Goal: Information Seeking & Learning: Learn about a topic

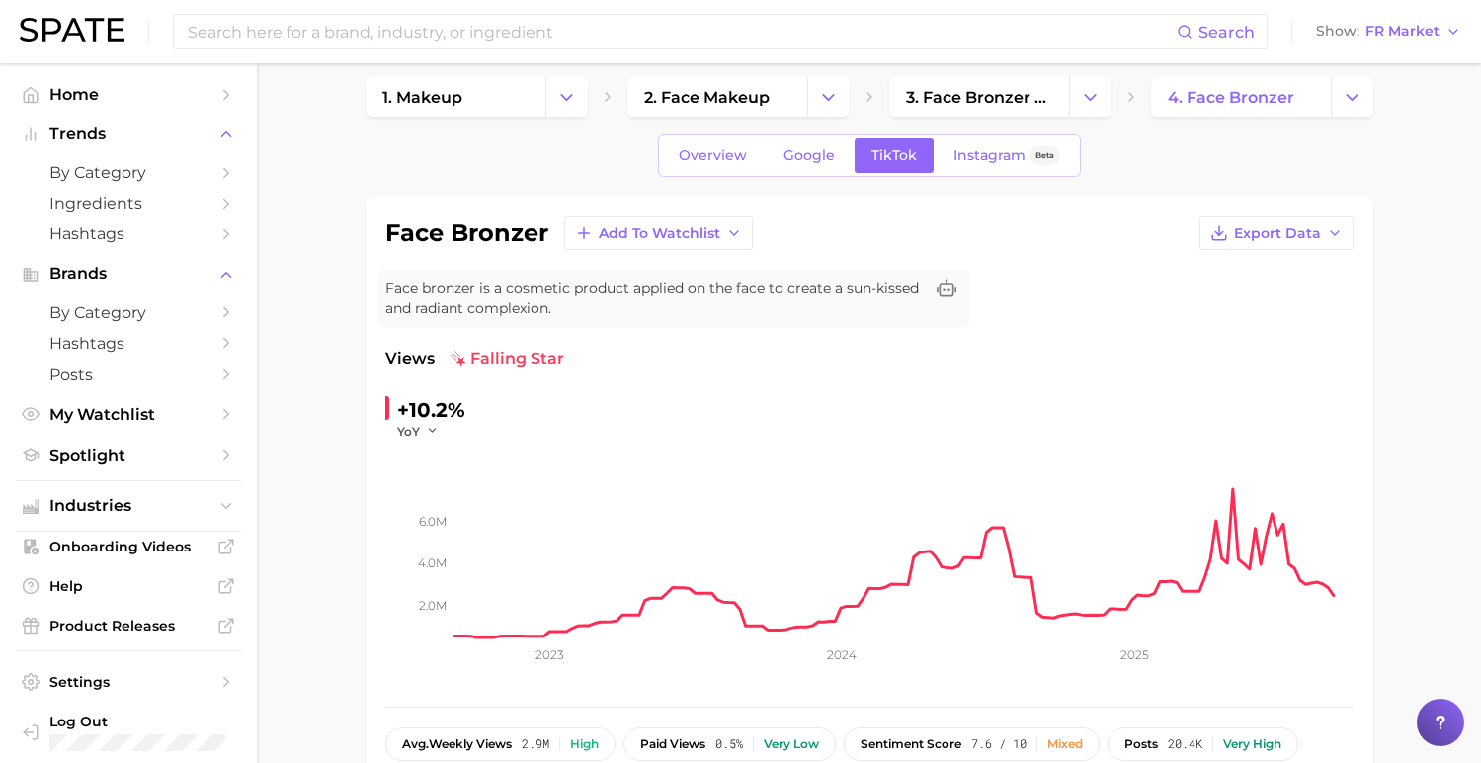
scroll to position [10, 0]
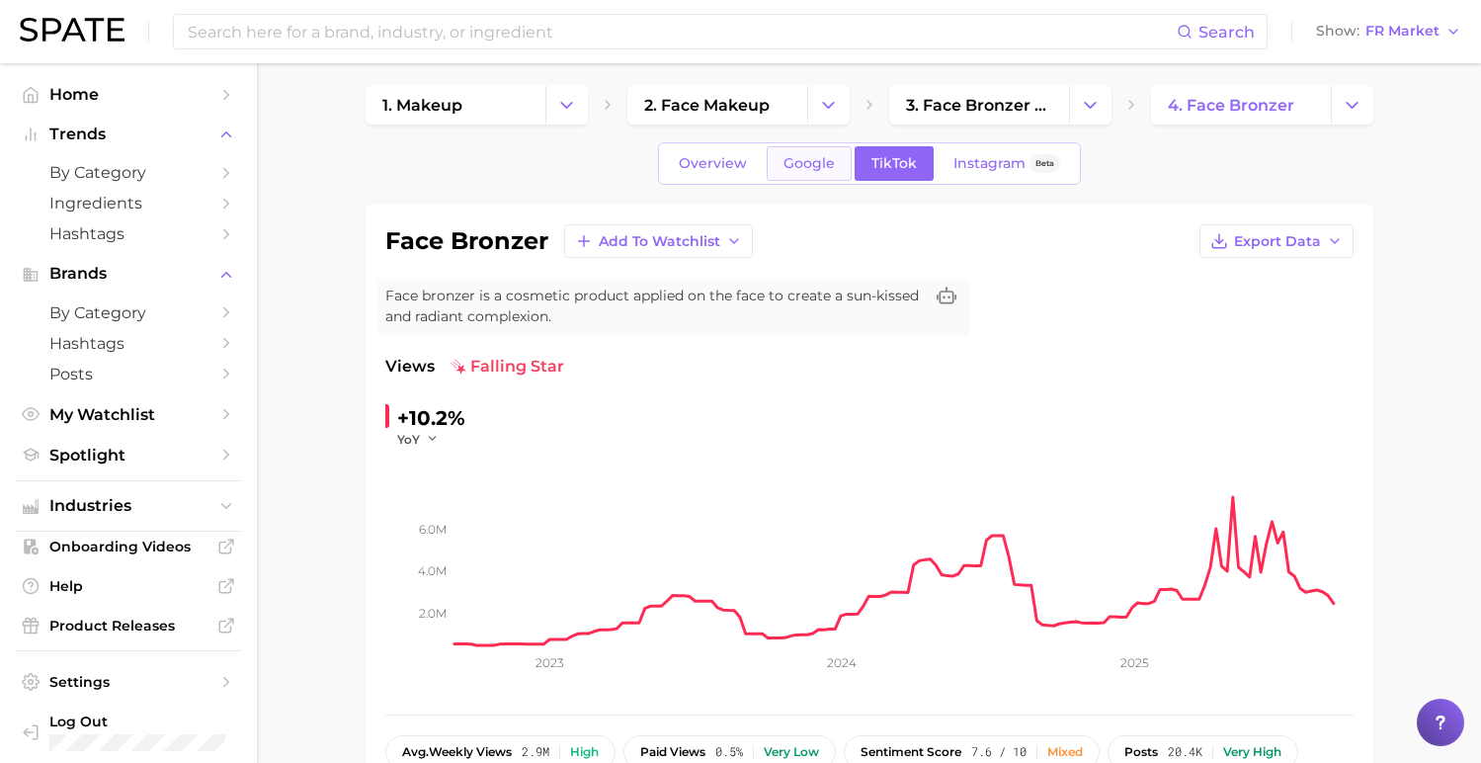
click at [806, 165] on span "Google" at bounding box center [808, 163] width 51 height 17
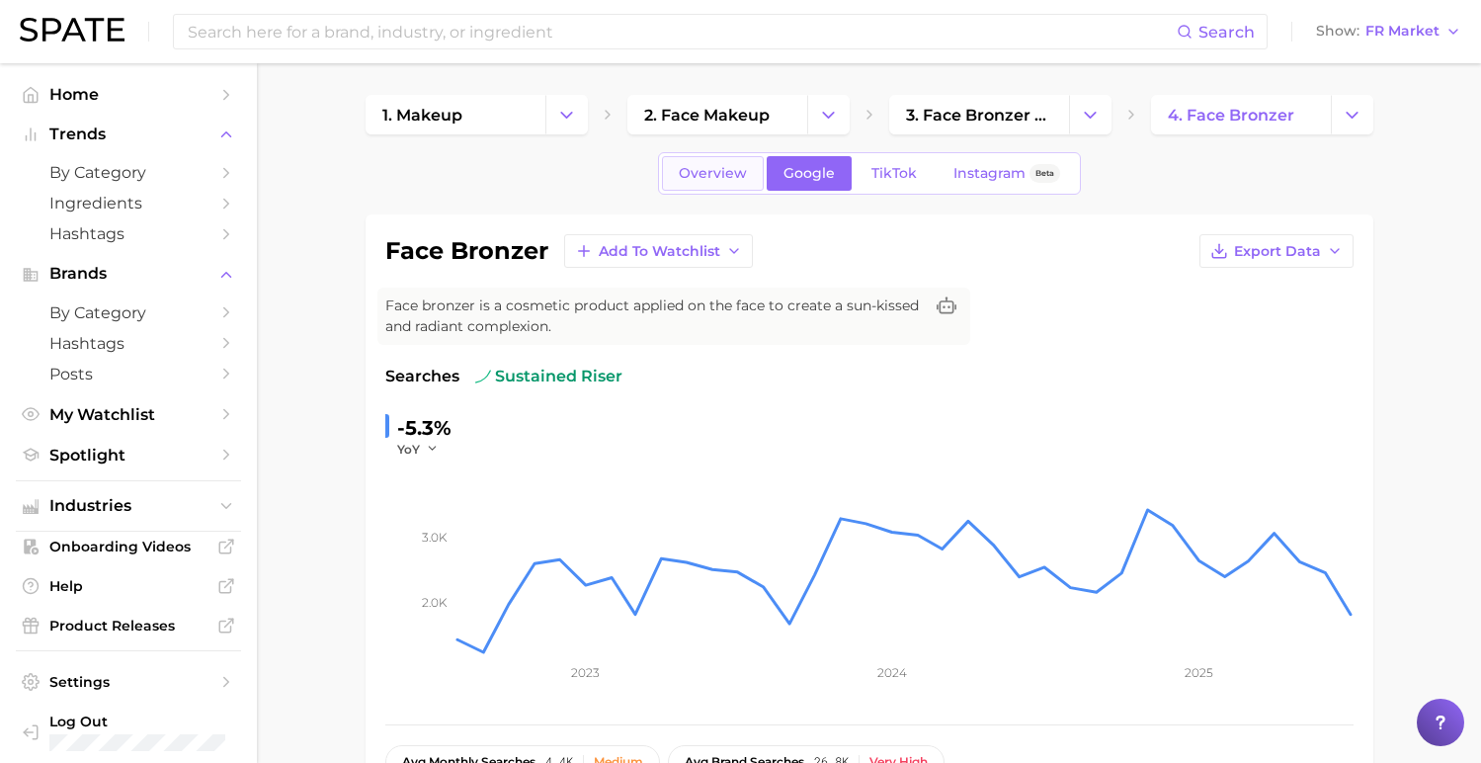
click at [719, 156] on link "Overview" at bounding box center [713, 173] width 102 height 35
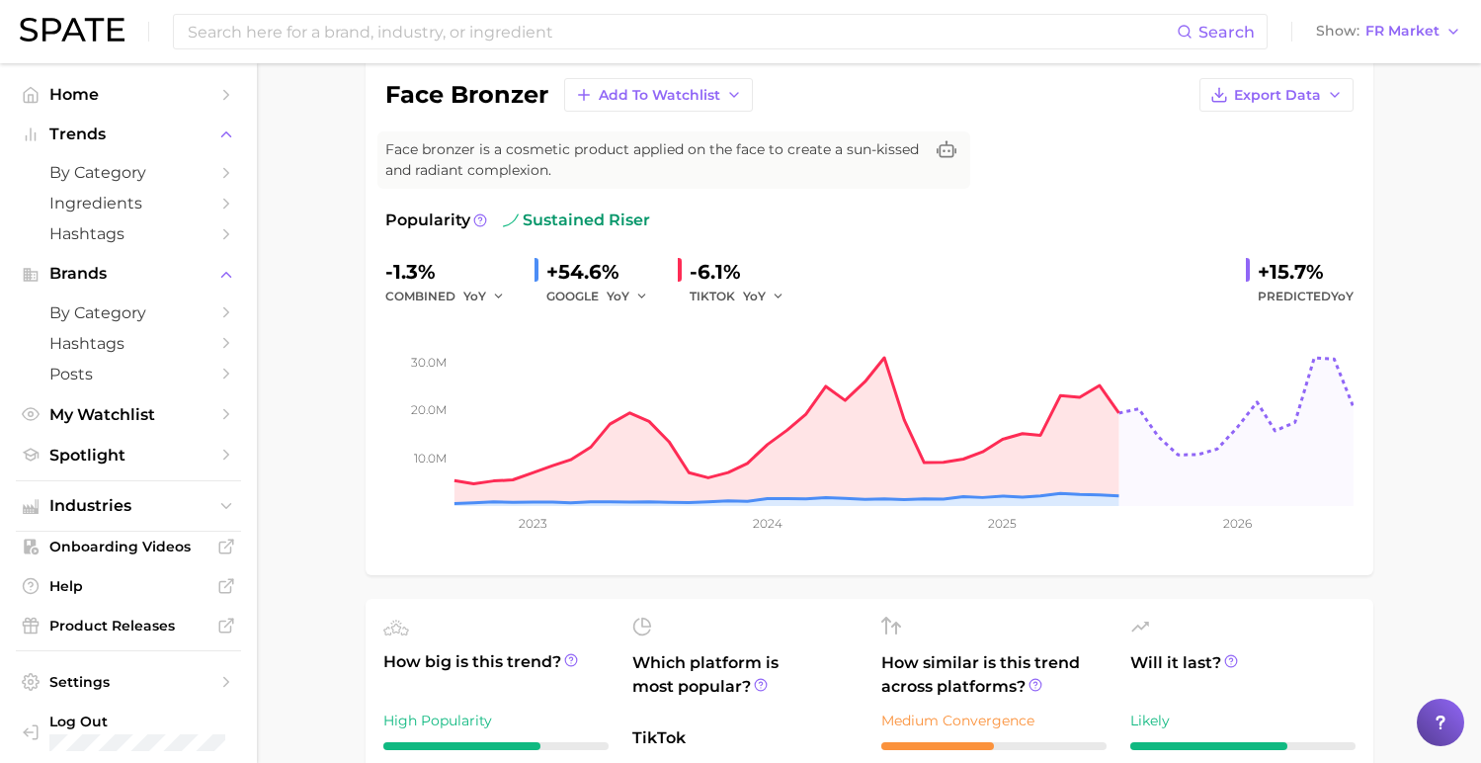
scroll to position [174, 0]
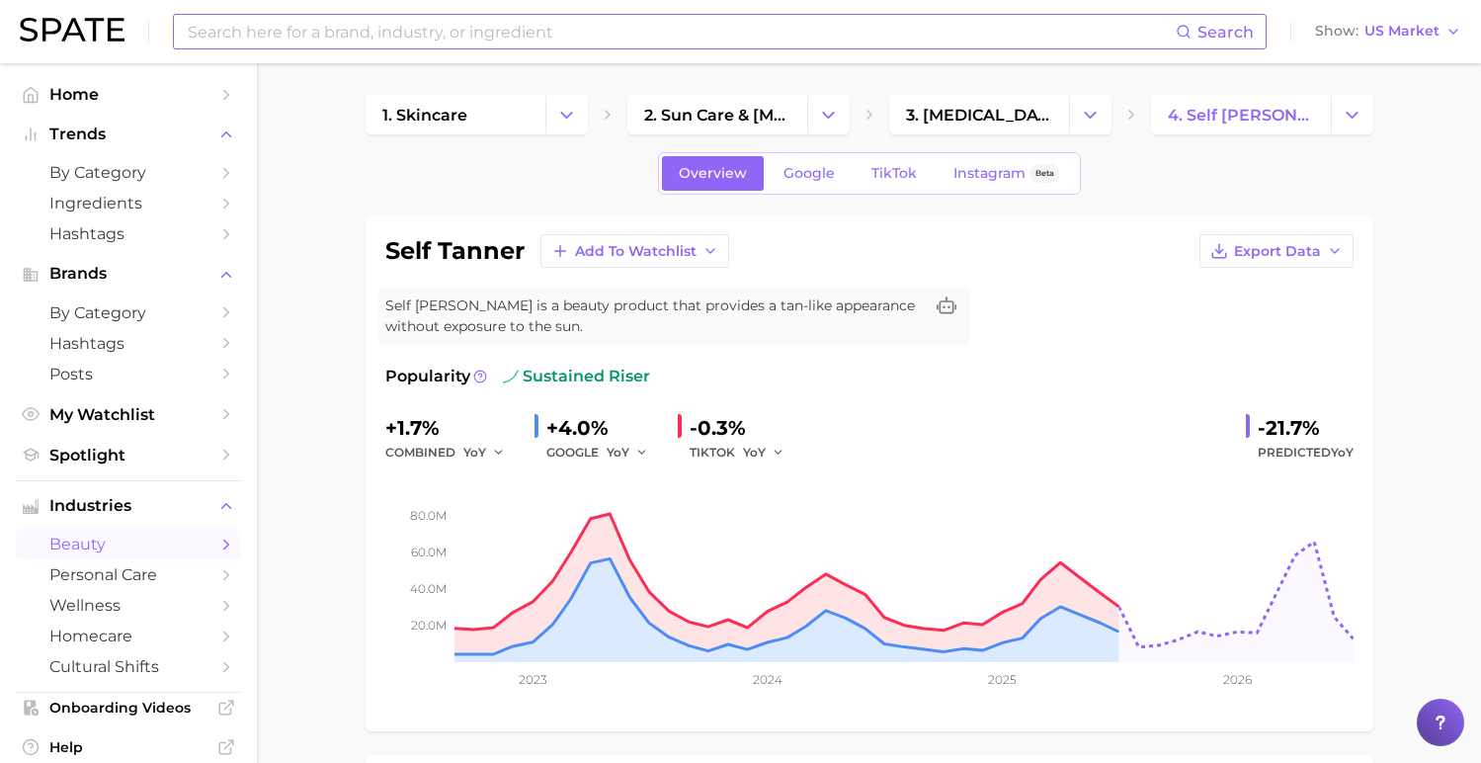
click at [588, 42] on input at bounding box center [681, 32] width 990 height 34
type input "b"
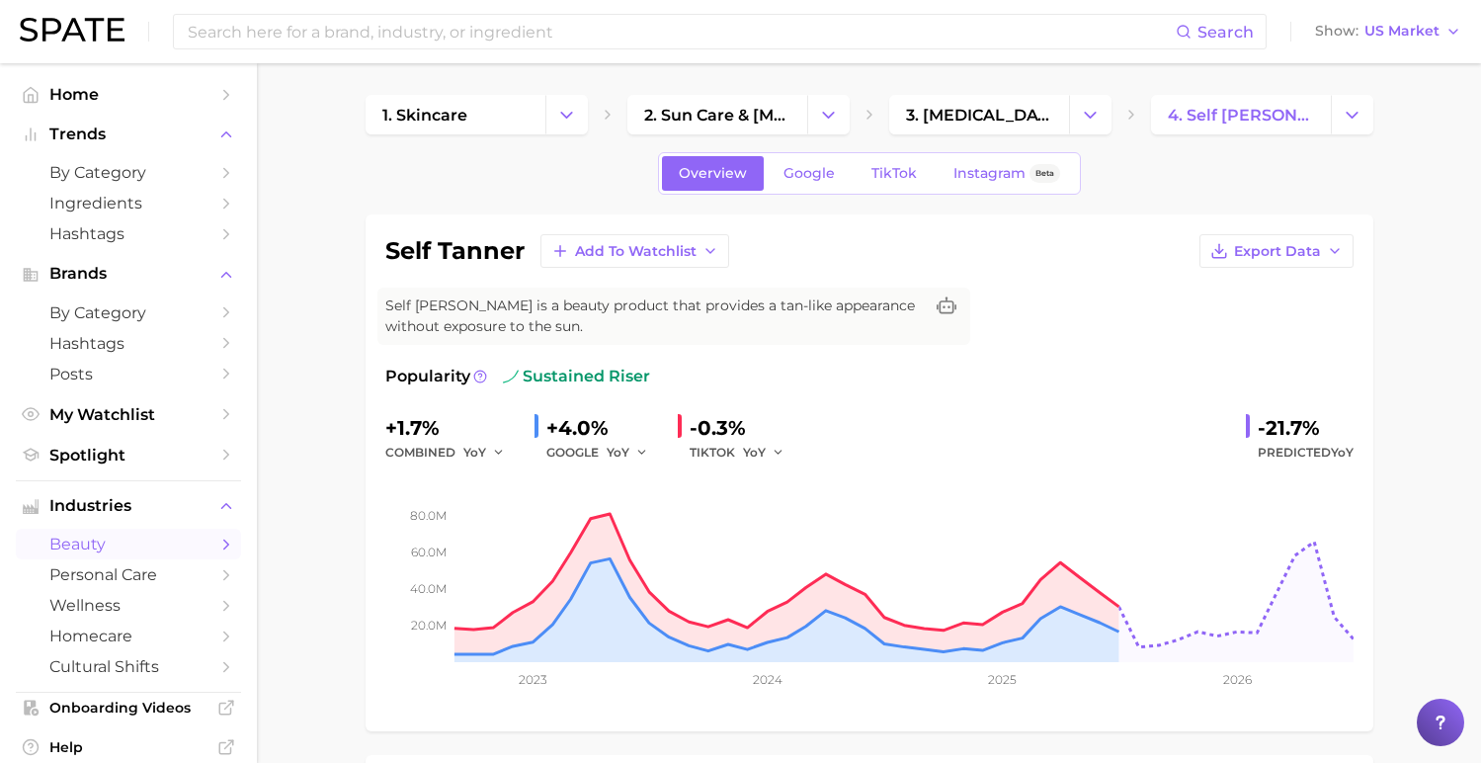
click at [569, 114] on polyline "Change Category" at bounding box center [566, 114] width 11 height 5
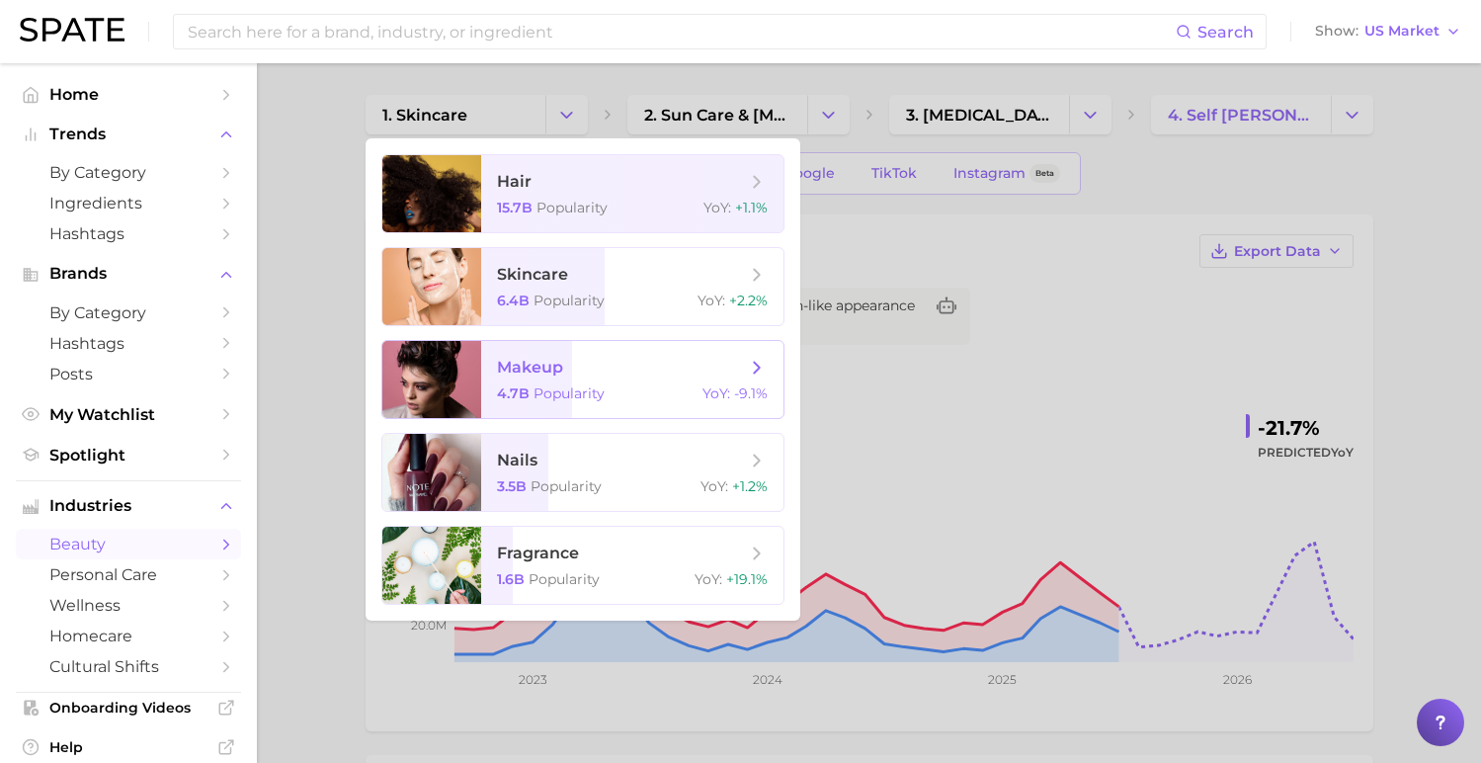
click at [556, 376] on span "makeup" at bounding box center [530, 367] width 66 height 19
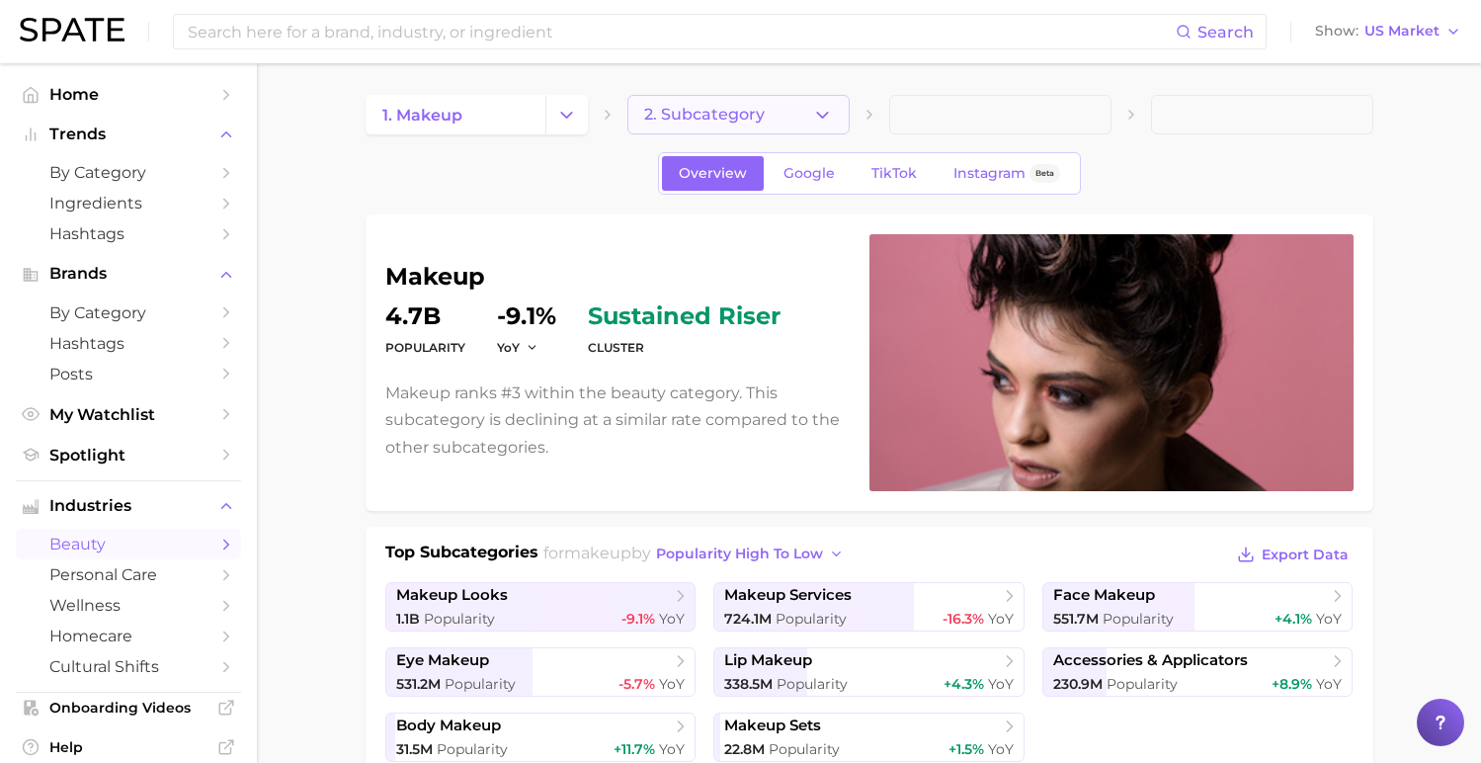
click at [818, 114] on polyline "button" at bounding box center [822, 114] width 11 height 5
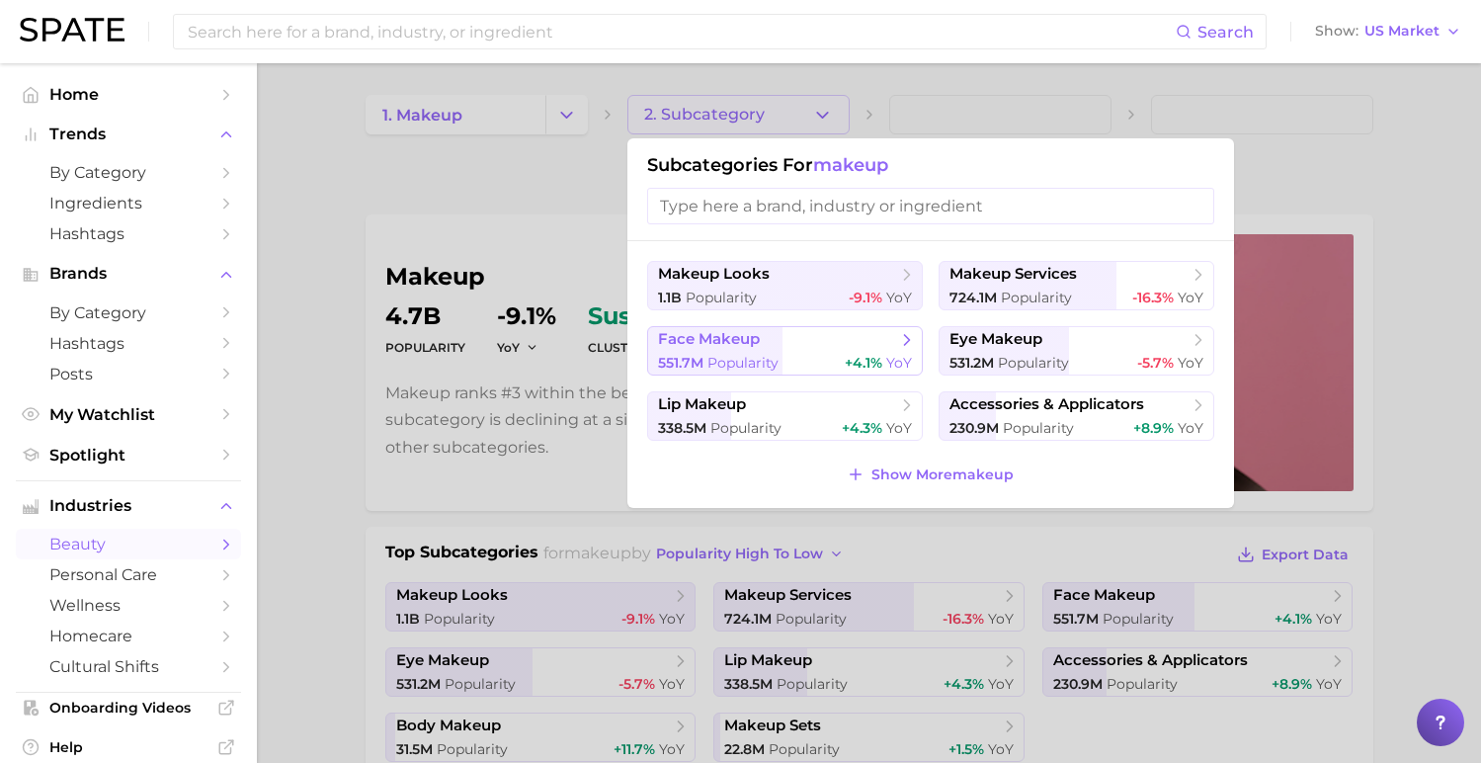
click at [689, 346] on span "face makeup" at bounding box center [709, 339] width 102 height 19
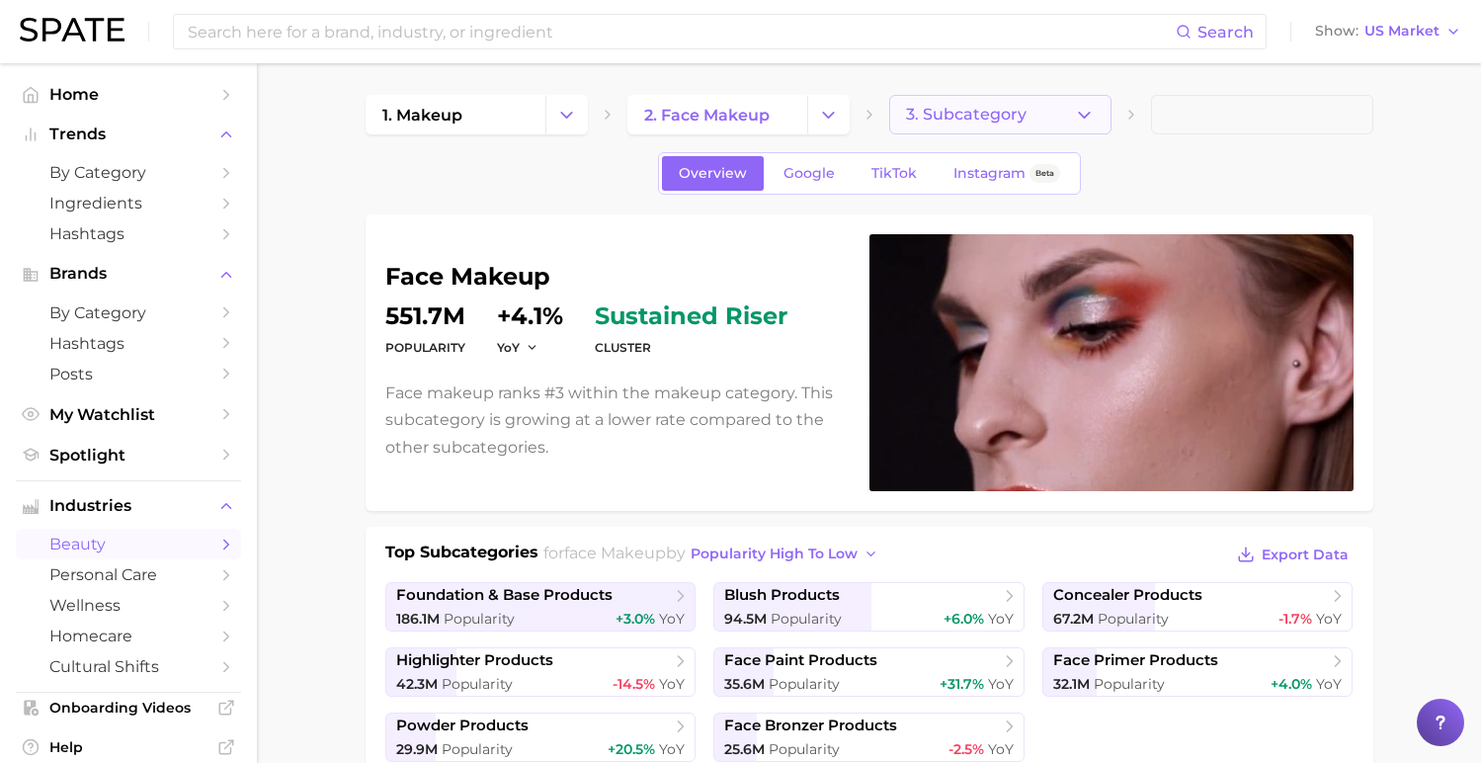
click at [1080, 110] on icon "button" at bounding box center [1084, 115] width 21 height 21
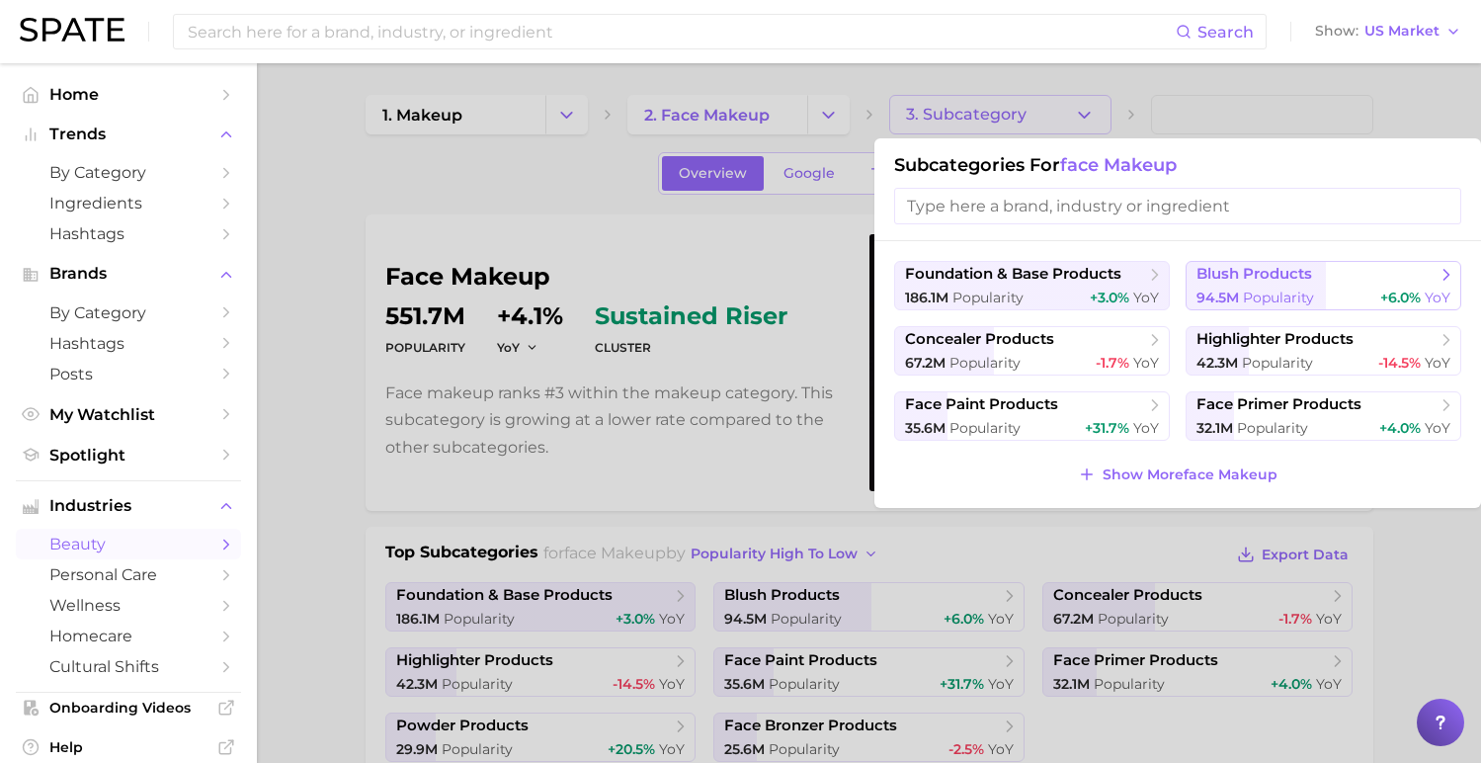
click at [1288, 286] on button "blush products 94.5m Popularity +6.0% YoY" at bounding box center [1324, 285] width 276 height 49
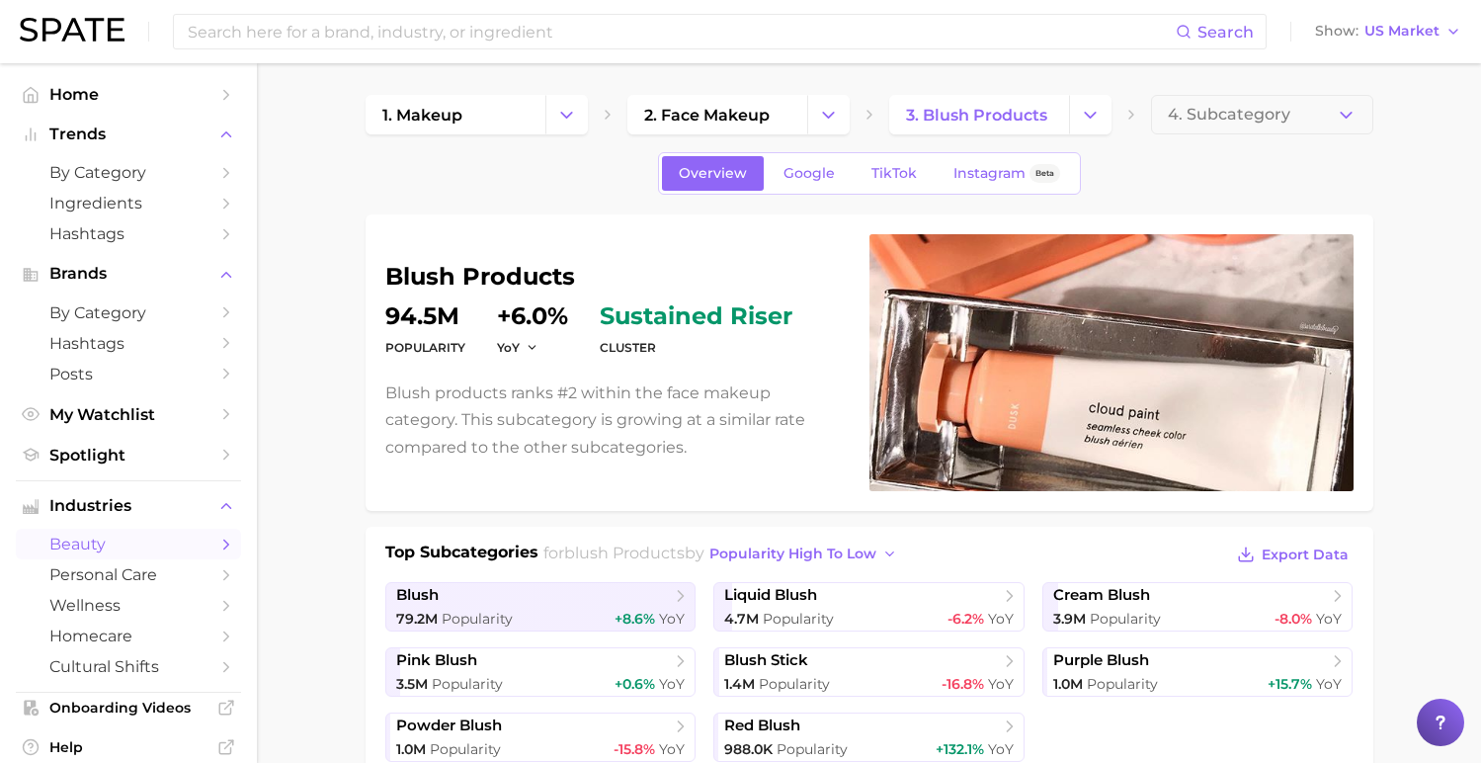
click at [1349, 170] on div "Overview Google TikTok Instagram Beta" at bounding box center [870, 173] width 1008 height 42
click at [855, 176] on link "TikTok" at bounding box center [894, 173] width 79 height 35
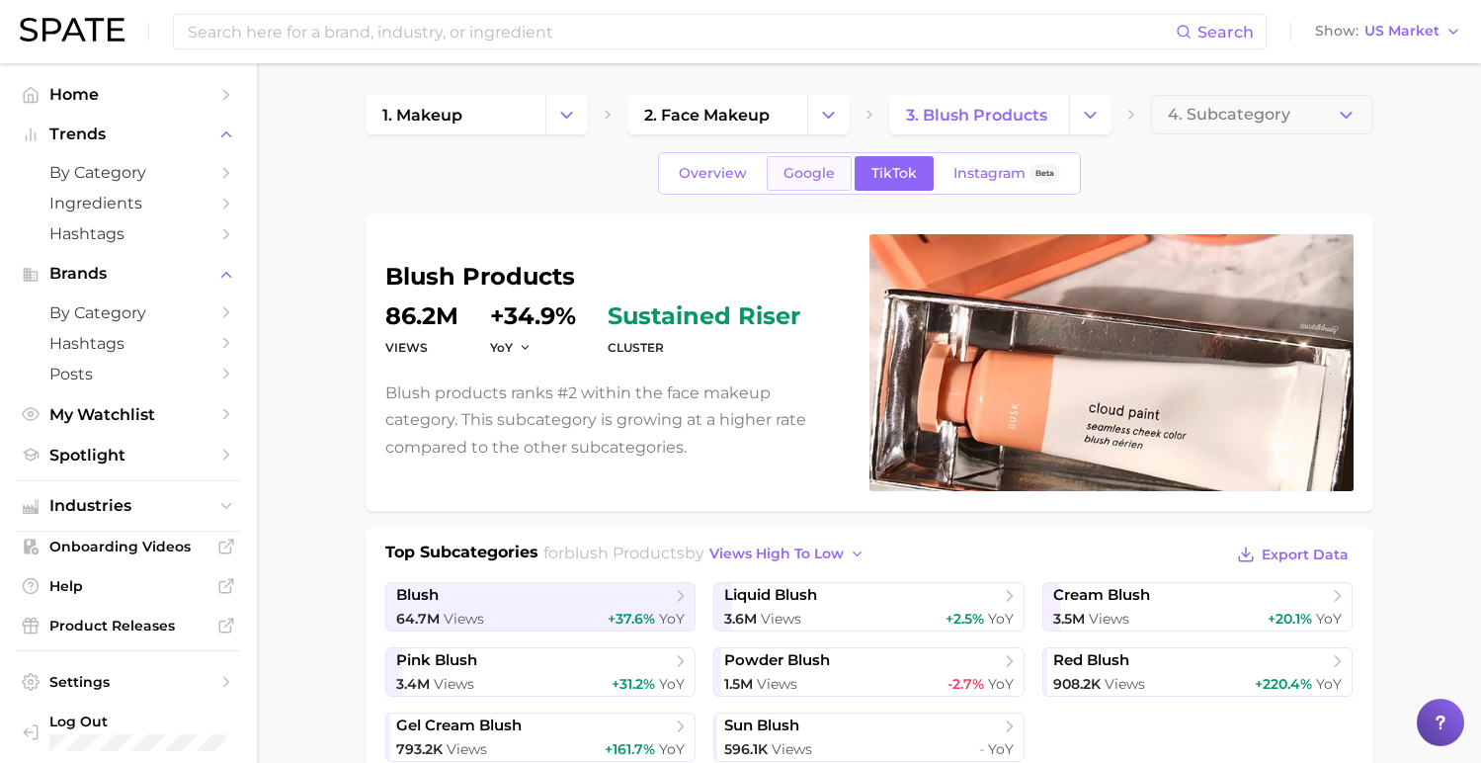
click at [827, 178] on span "Google" at bounding box center [808, 173] width 51 height 17
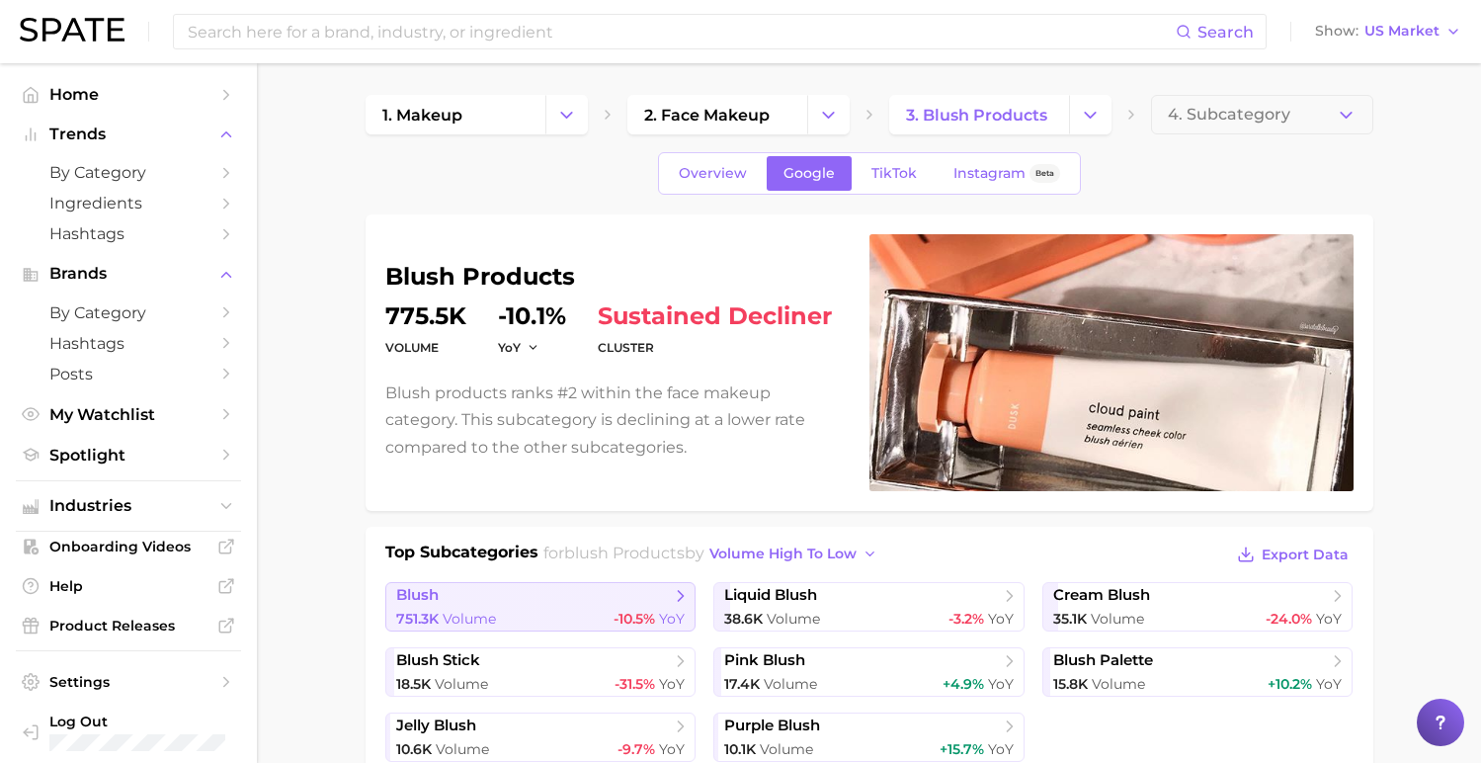
click at [552, 595] on span "blush" at bounding box center [533, 596] width 275 height 20
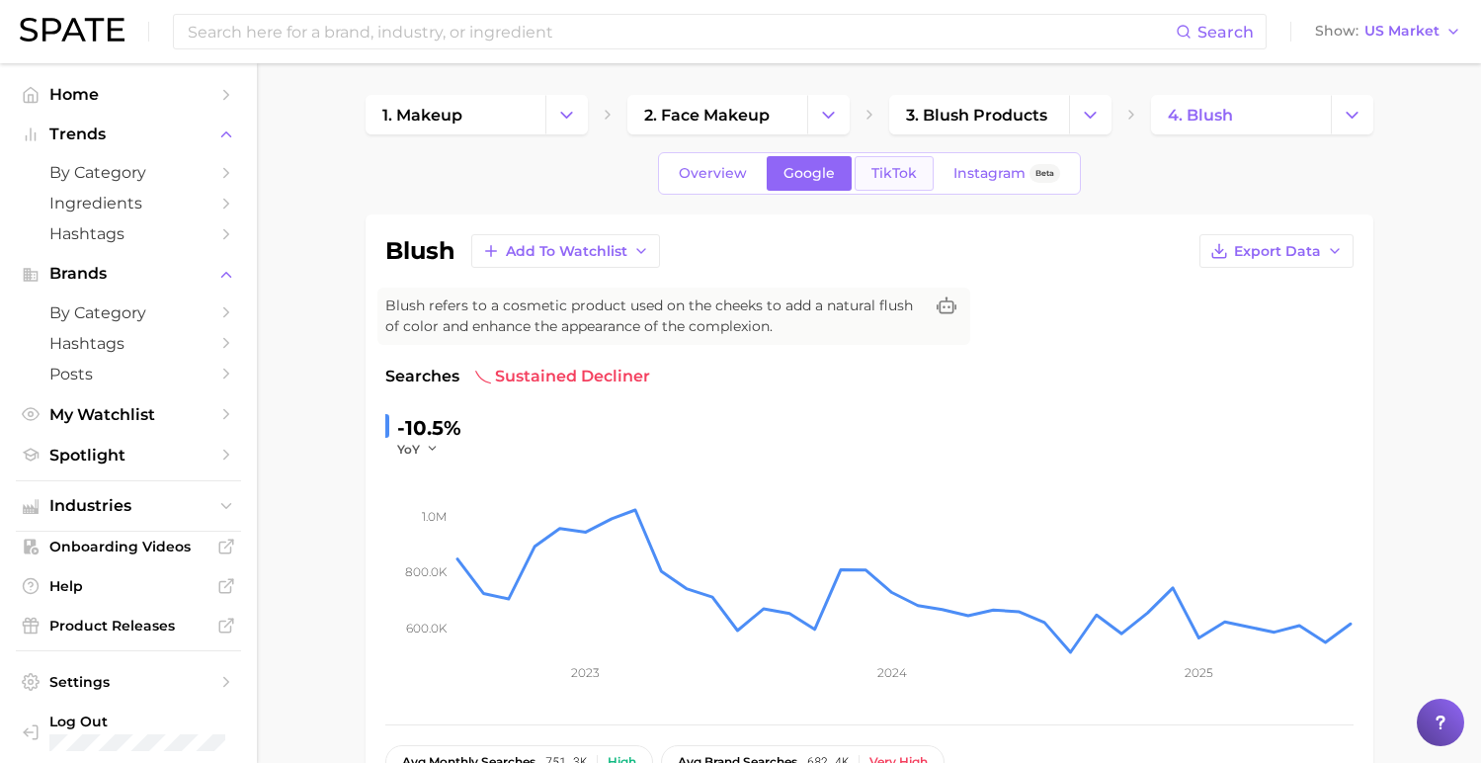
click at [899, 167] on span "TikTok" at bounding box center [893, 173] width 45 height 17
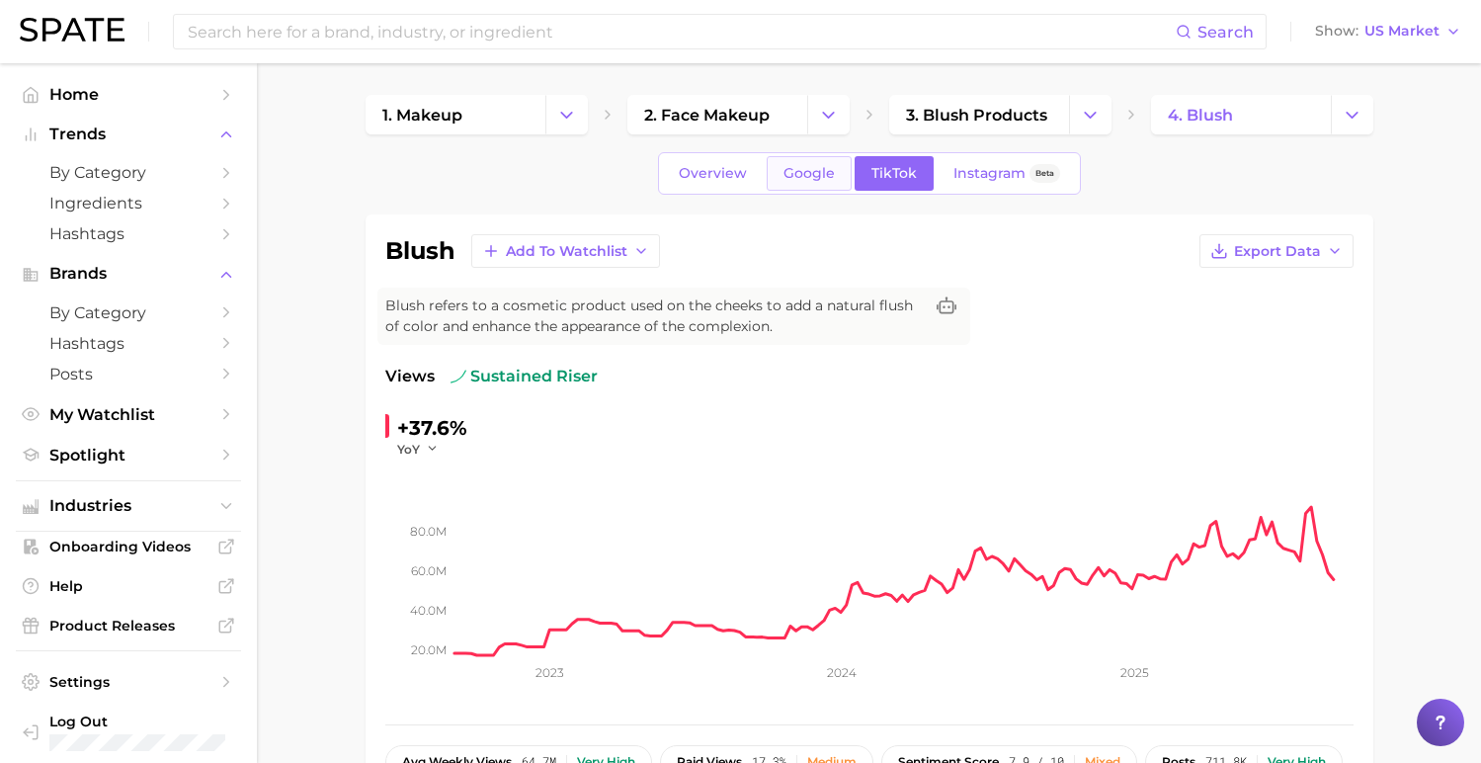
click at [823, 179] on span "Google" at bounding box center [808, 173] width 51 height 17
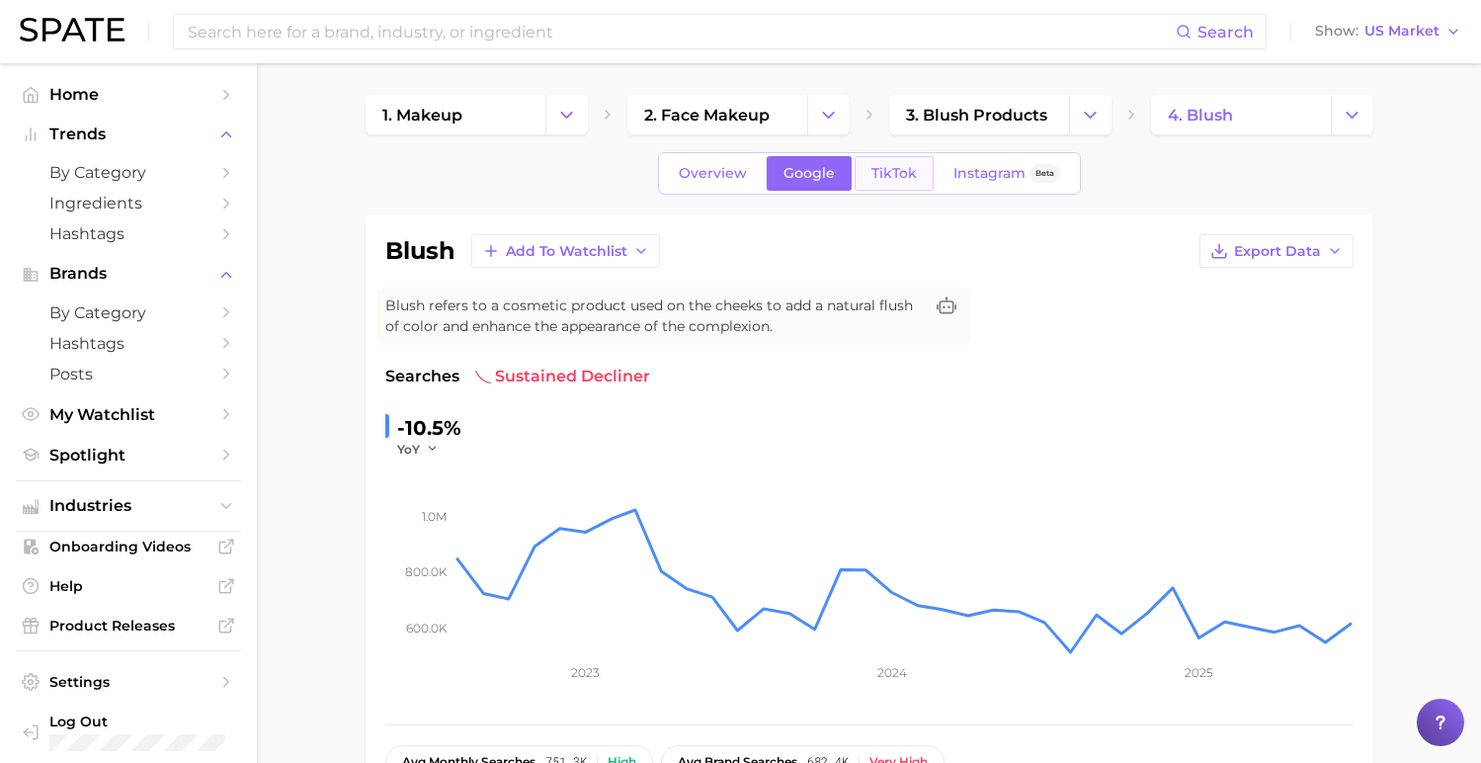
click at [901, 178] on span "TikTok" at bounding box center [893, 173] width 45 height 17
